Goal: Information Seeking & Learning: Find specific fact

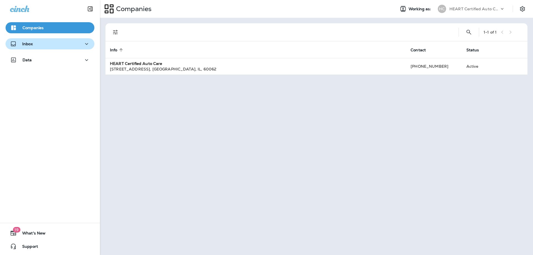
click at [52, 45] on div "Inbox" at bounding box center [50, 44] width 80 height 7
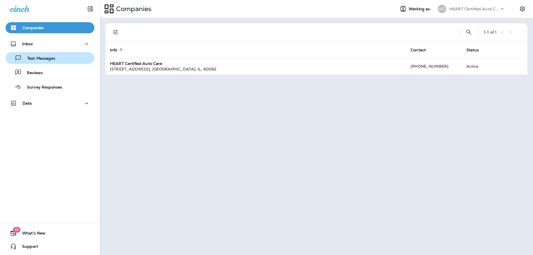
click at [49, 60] on p "Text Messages" at bounding box center [39, 58] width 34 height 5
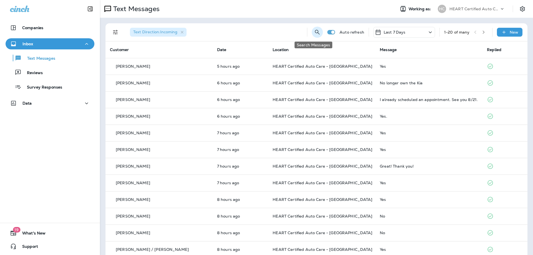
click at [314, 33] on icon "Search Messages" at bounding box center [317, 32] width 7 height 7
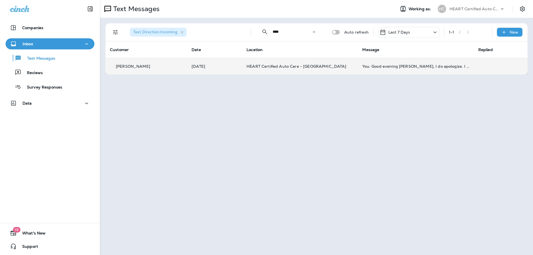
type input "****"
click at [127, 66] on p "[PERSON_NAME]" at bounding box center [133, 66] width 34 height 4
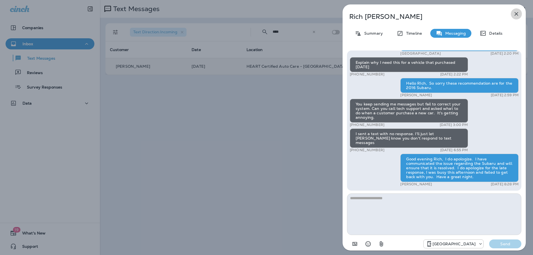
click at [516, 14] on icon "button" at bounding box center [517, 14] width 4 height 4
